Goal: Check status: Check status

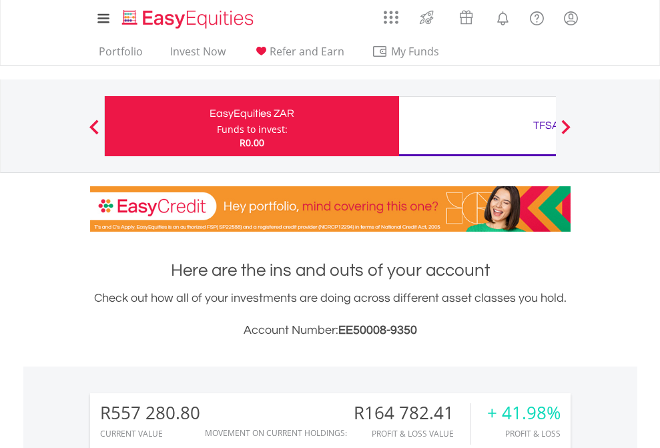
scroll to position [128, 209]
click at [217, 126] on div "Funds to invest:" at bounding box center [252, 129] width 71 height 13
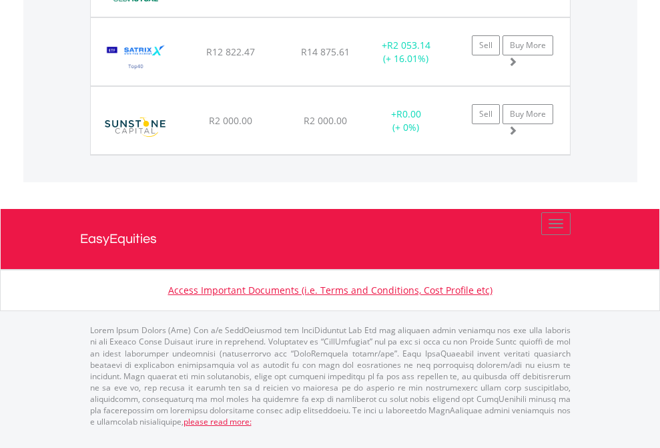
scroll to position [128, 209]
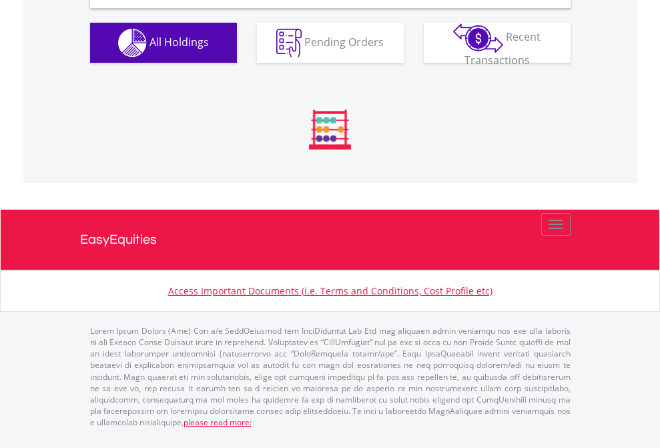
scroll to position [1290, 0]
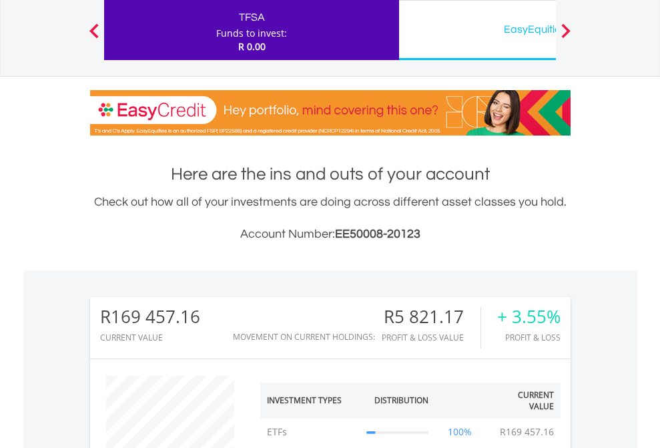
scroll to position [128, 209]
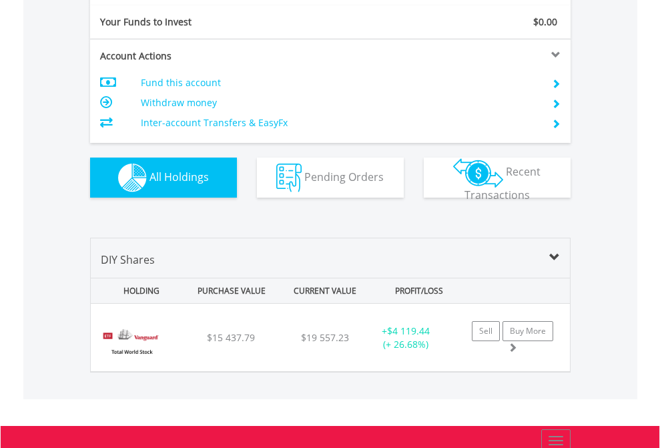
scroll to position [1484, 0]
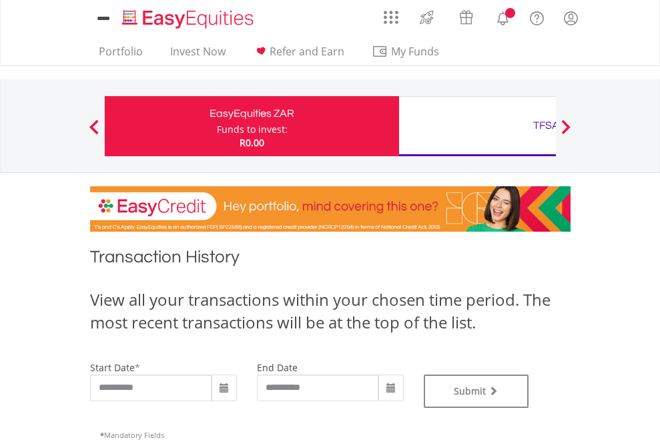
type input "**********"
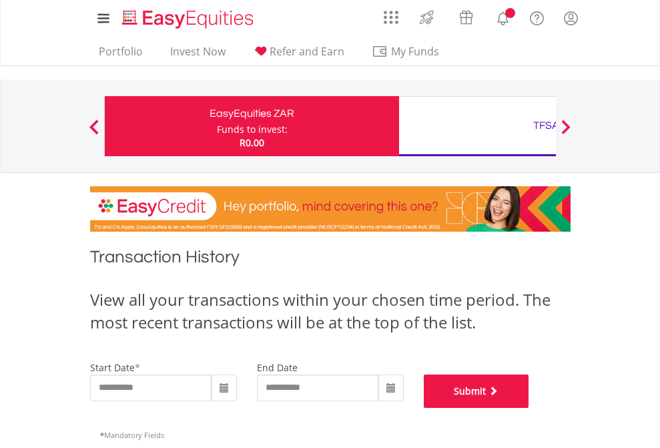
click at [529, 408] on button "Submit" at bounding box center [476, 390] width 105 height 33
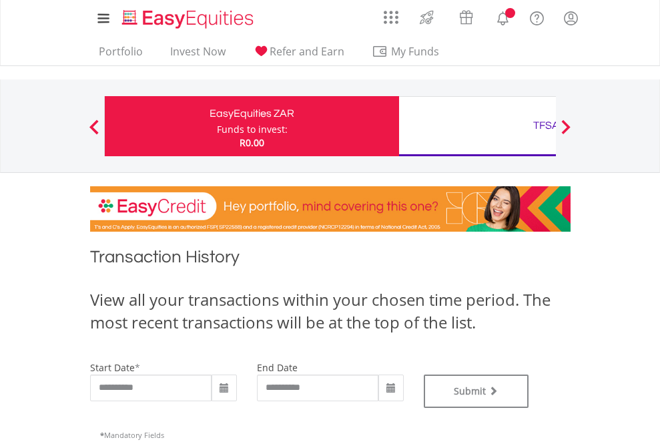
click at [477, 126] on div "TFSA" at bounding box center [546, 125] width 278 height 19
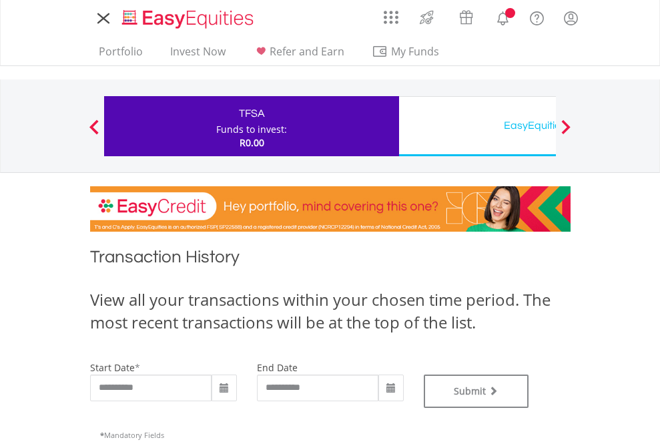
type input "**********"
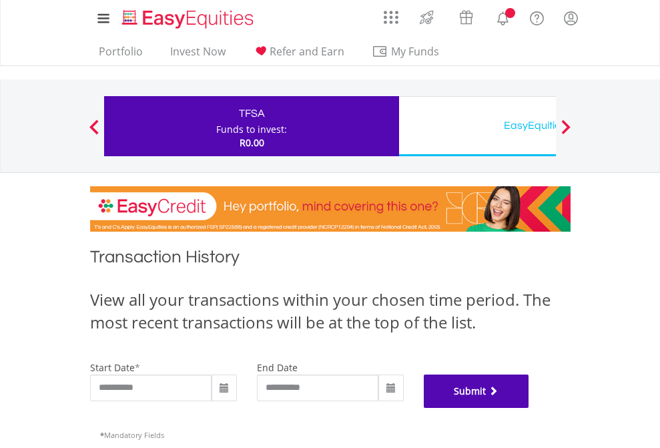
click at [529, 408] on button "Submit" at bounding box center [476, 390] width 105 height 33
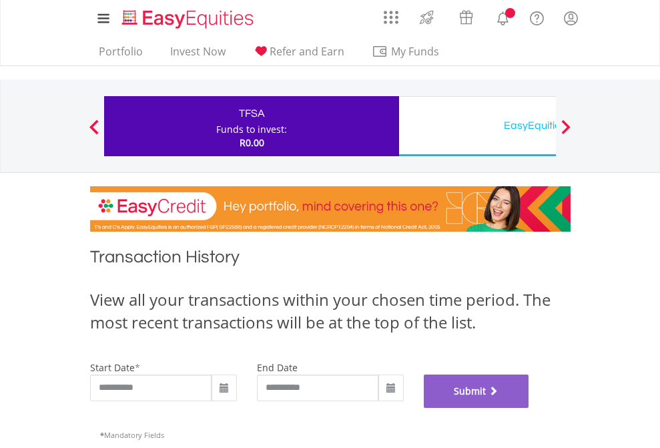
scroll to position [541, 0]
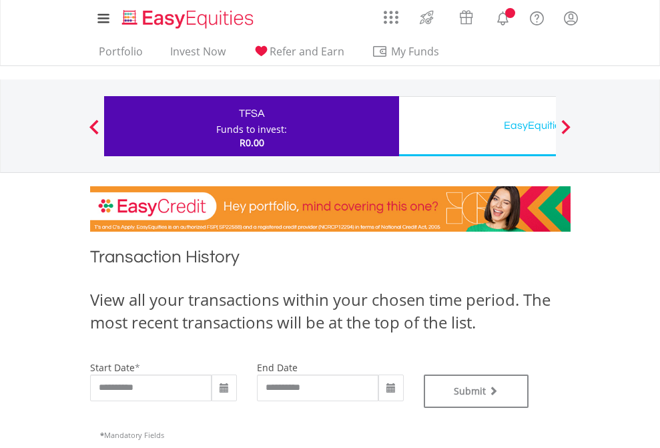
click at [477, 126] on div "EasyEquities USD" at bounding box center [546, 125] width 278 height 19
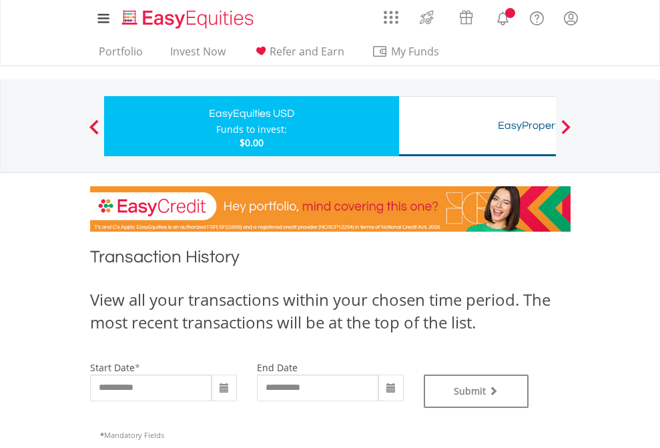
type input "**********"
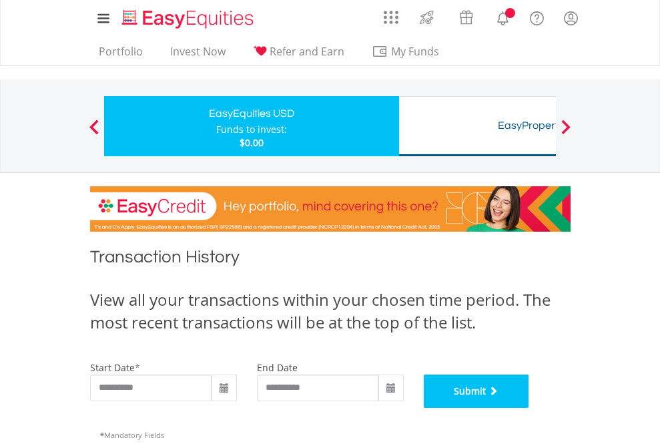
click at [529, 408] on button "Submit" at bounding box center [476, 390] width 105 height 33
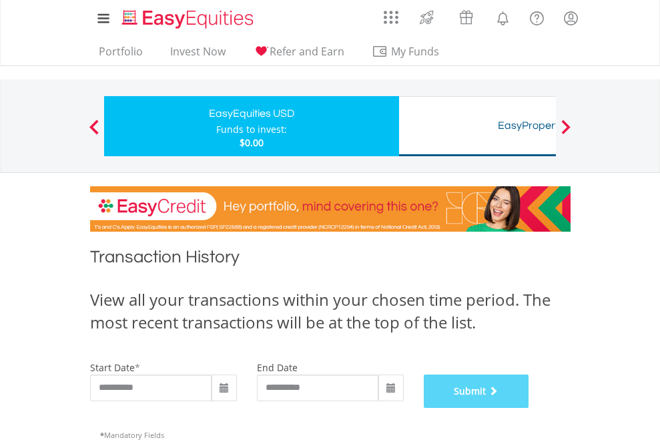
scroll to position [541, 0]
